Goal: Task Accomplishment & Management: Manage account settings

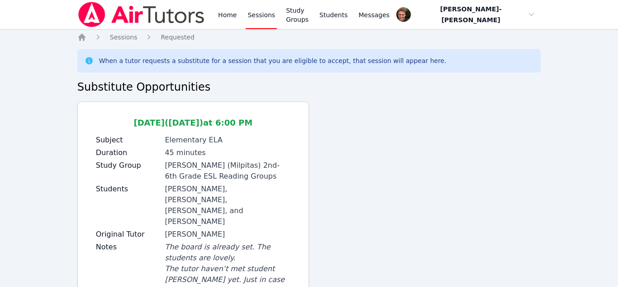
scroll to position [44, 0]
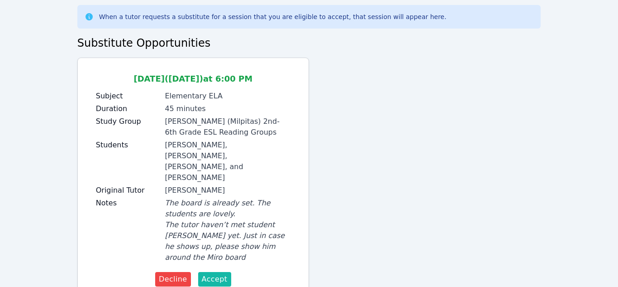
click at [226, 272] on button "Accept" at bounding box center [214, 279] width 33 height 14
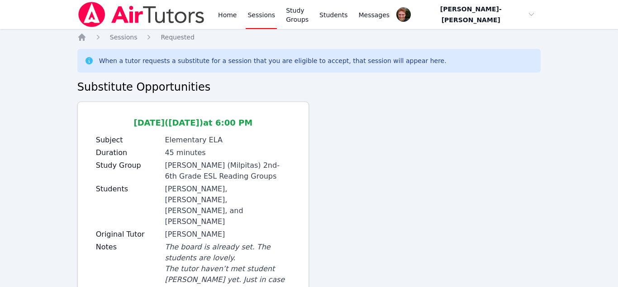
scroll to position [44, 0]
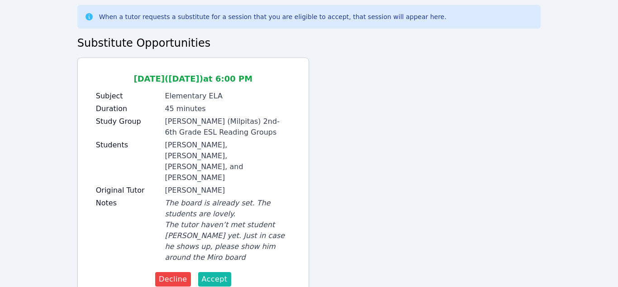
click at [206, 272] on button "Accept" at bounding box center [214, 279] width 33 height 14
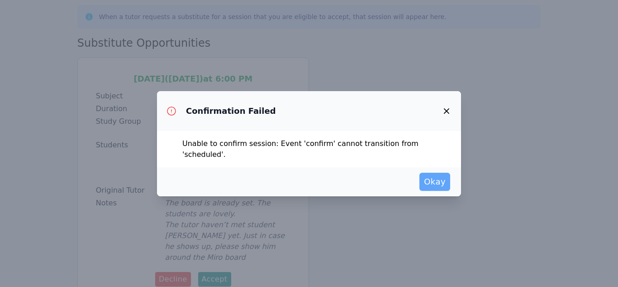
click at [428, 175] on span "Okay" at bounding box center [435, 181] width 22 height 13
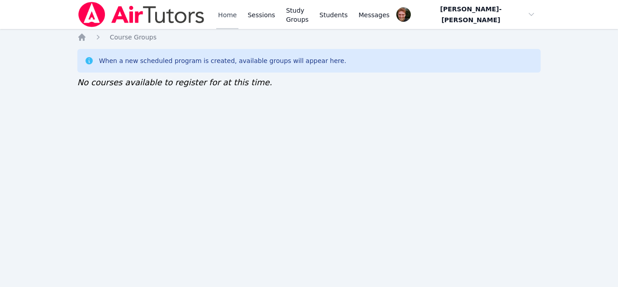
click at [226, 17] on link "Home" at bounding box center [227, 14] width 22 height 29
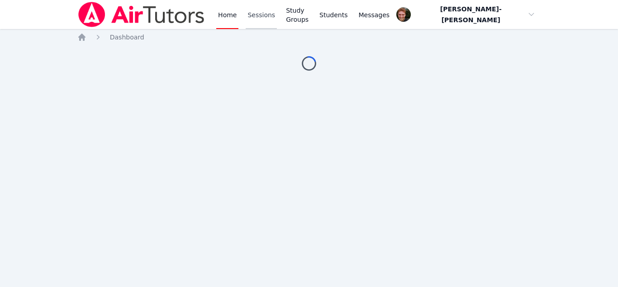
click at [254, 20] on link "Sessions" at bounding box center [261, 14] width 31 height 29
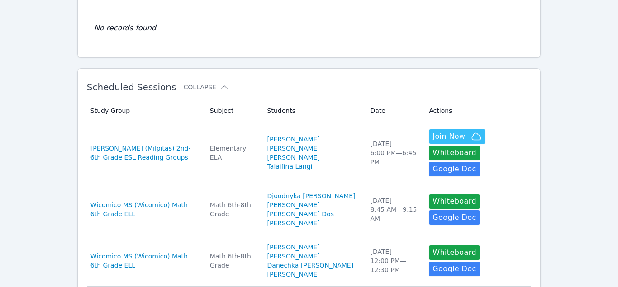
scroll to position [97, 0]
